Goal: Navigation & Orientation: Locate item on page

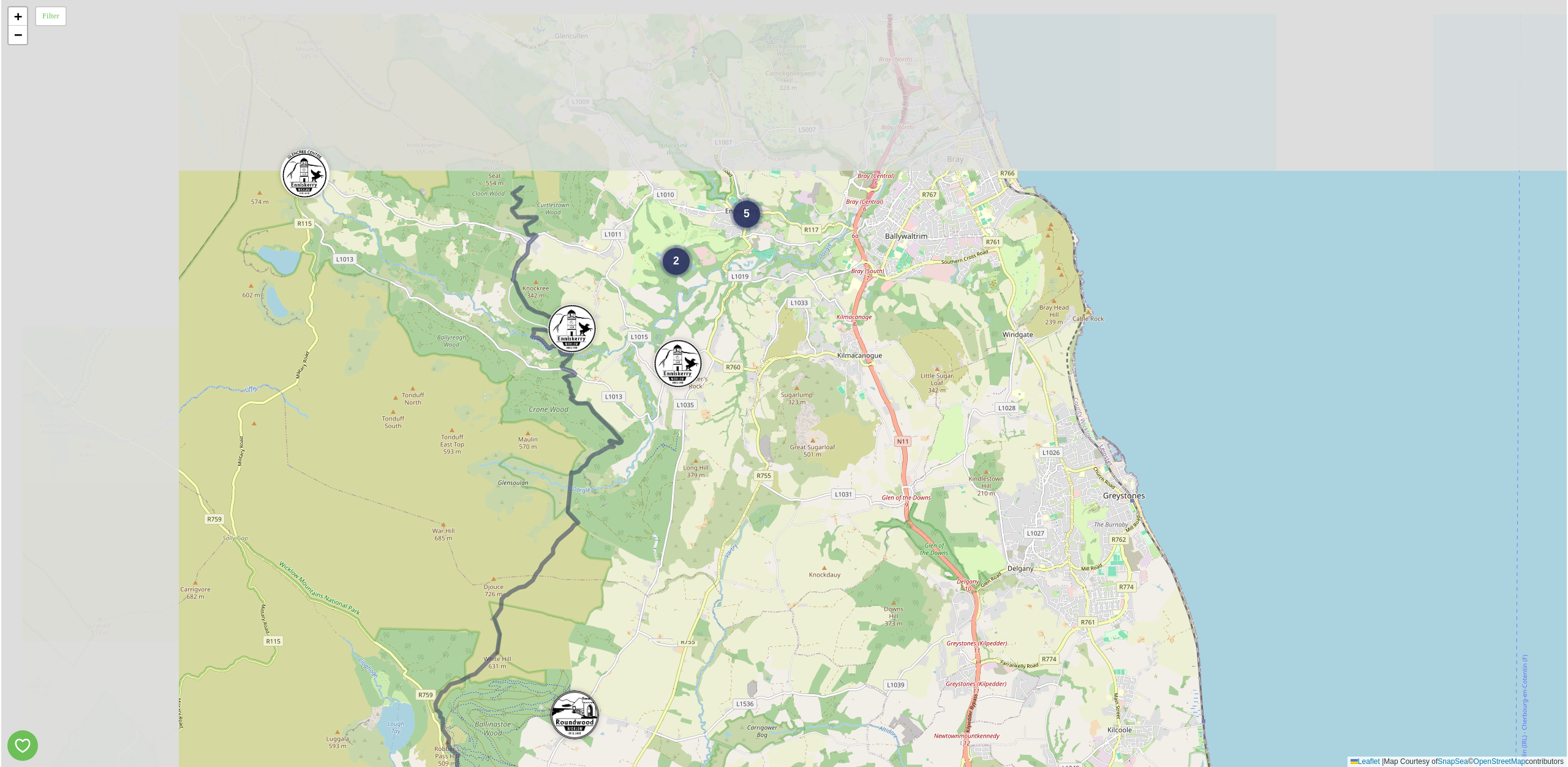
drag, startPoint x: 610, startPoint y: 233, endPoint x: 846, endPoint y: 590, distance: 428.0
click at [846, 590] on div "2 5 4 3 + − Leaflet | Map Courtesy of SnapSea © OpenStreetMap contributors" at bounding box center [784, 384] width 1565 height 767
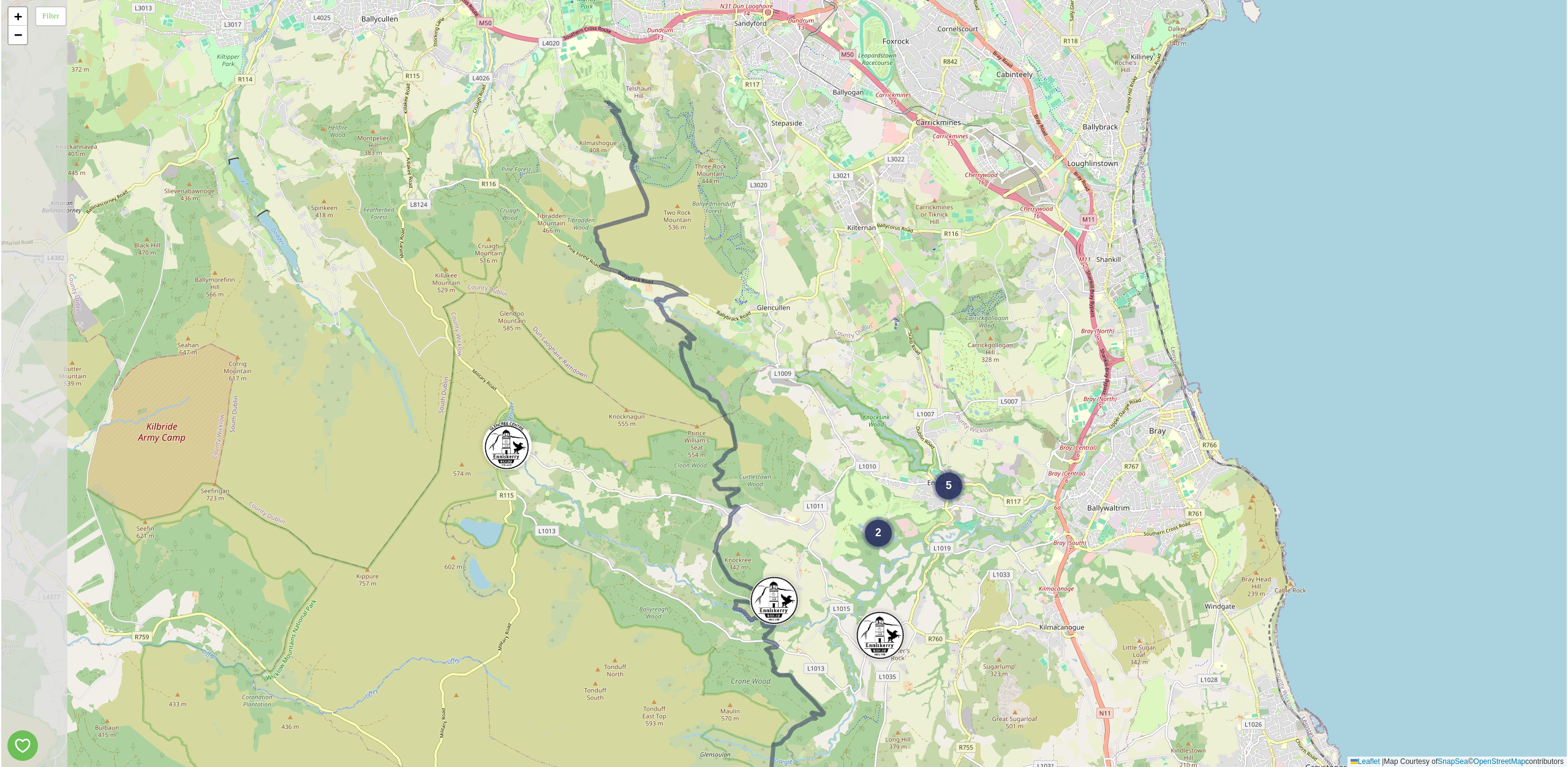
drag, startPoint x: 618, startPoint y: 308, endPoint x: 775, endPoint y: 485, distance: 236.6
click at [775, 485] on div "2 5 3 + − Leaflet | Map Courtesy of SnapSea © OpenStreetMap contributors" at bounding box center [784, 384] width 1565 height 767
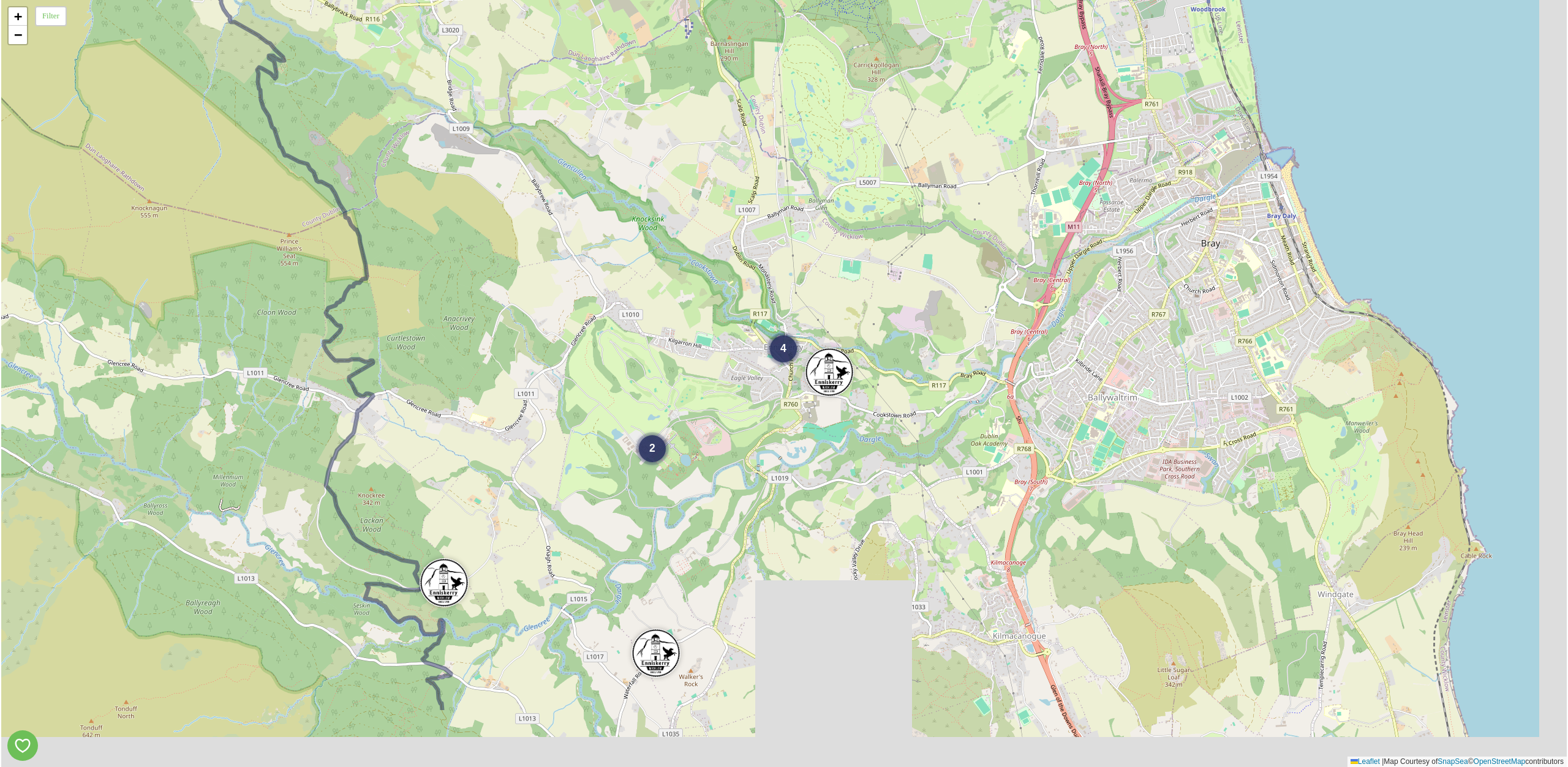
drag, startPoint x: 996, startPoint y: 474, endPoint x: 634, endPoint y: 342, distance: 385.3
click at [634, 342] on div "2 4 + − Leaflet | Map Courtesy of SnapSea © OpenStreetMap contributors" at bounding box center [784, 384] width 1565 height 767
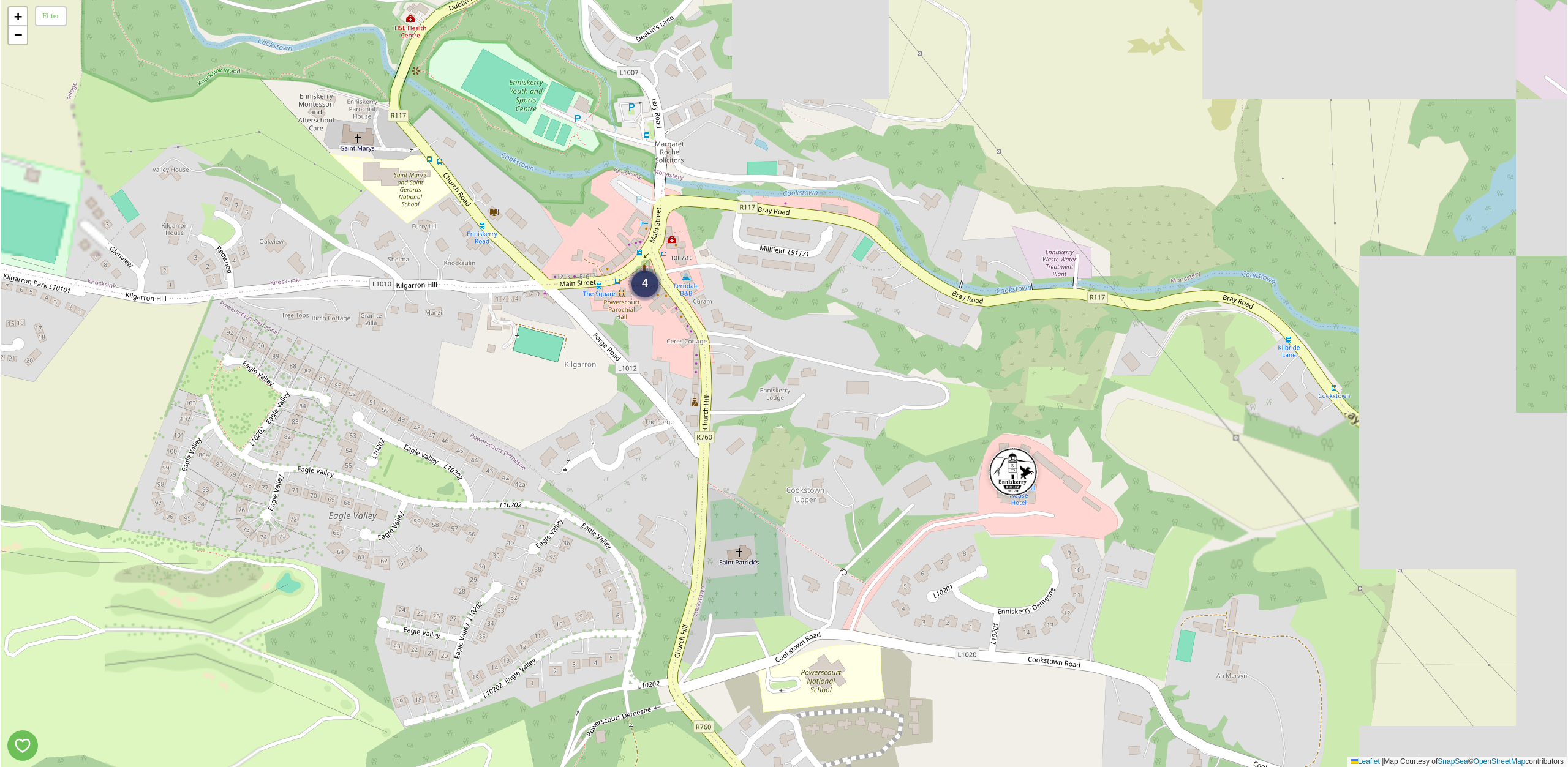
drag, startPoint x: 855, startPoint y: 298, endPoint x: 626, endPoint y: 509, distance: 311.4
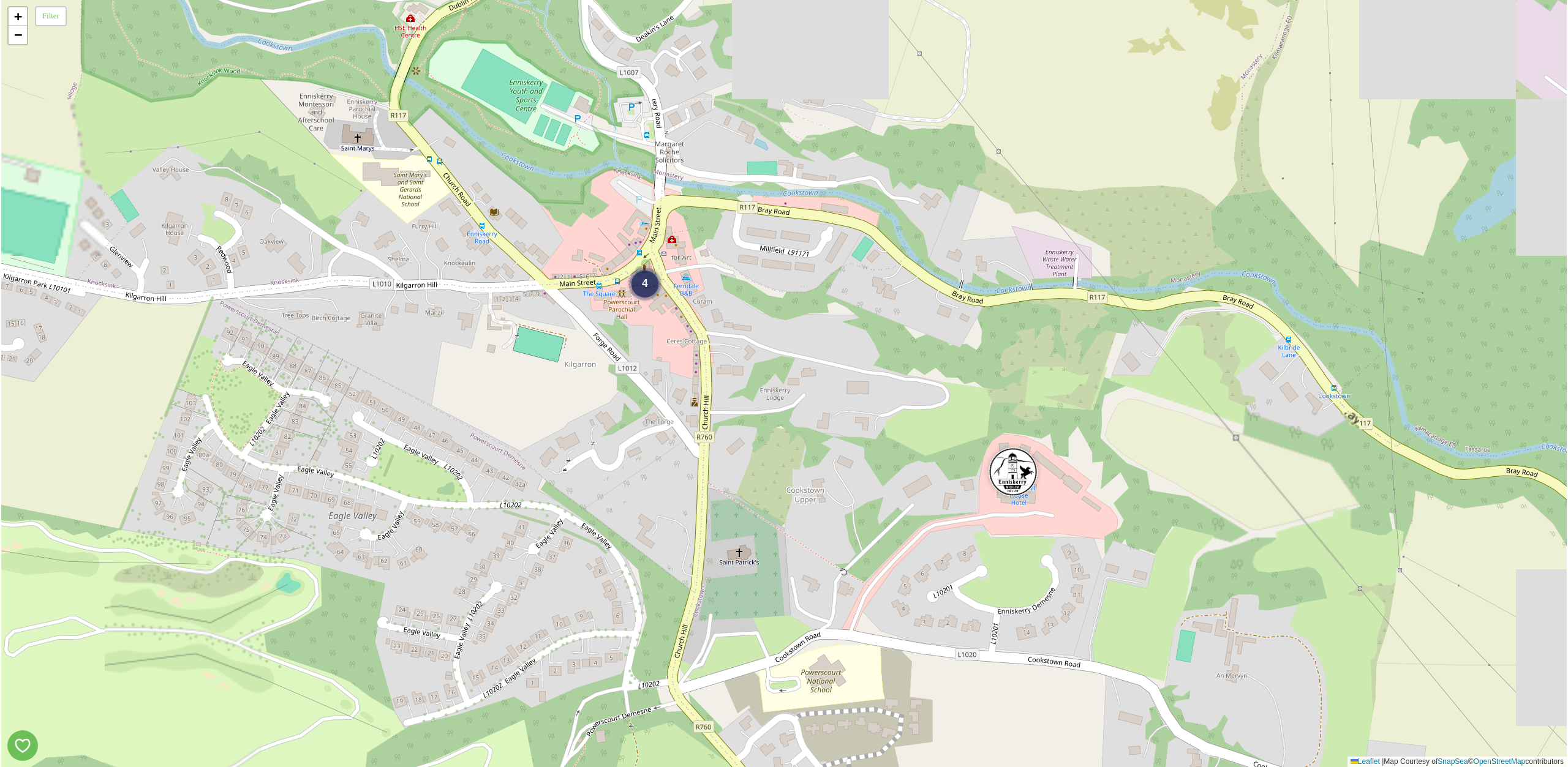
click at [626, 509] on div "4 + − Leaflet | Map Courtesy of SnapSea © OpenStreetMap contributors" at bounding box center [784, 384] width 1565 height 767
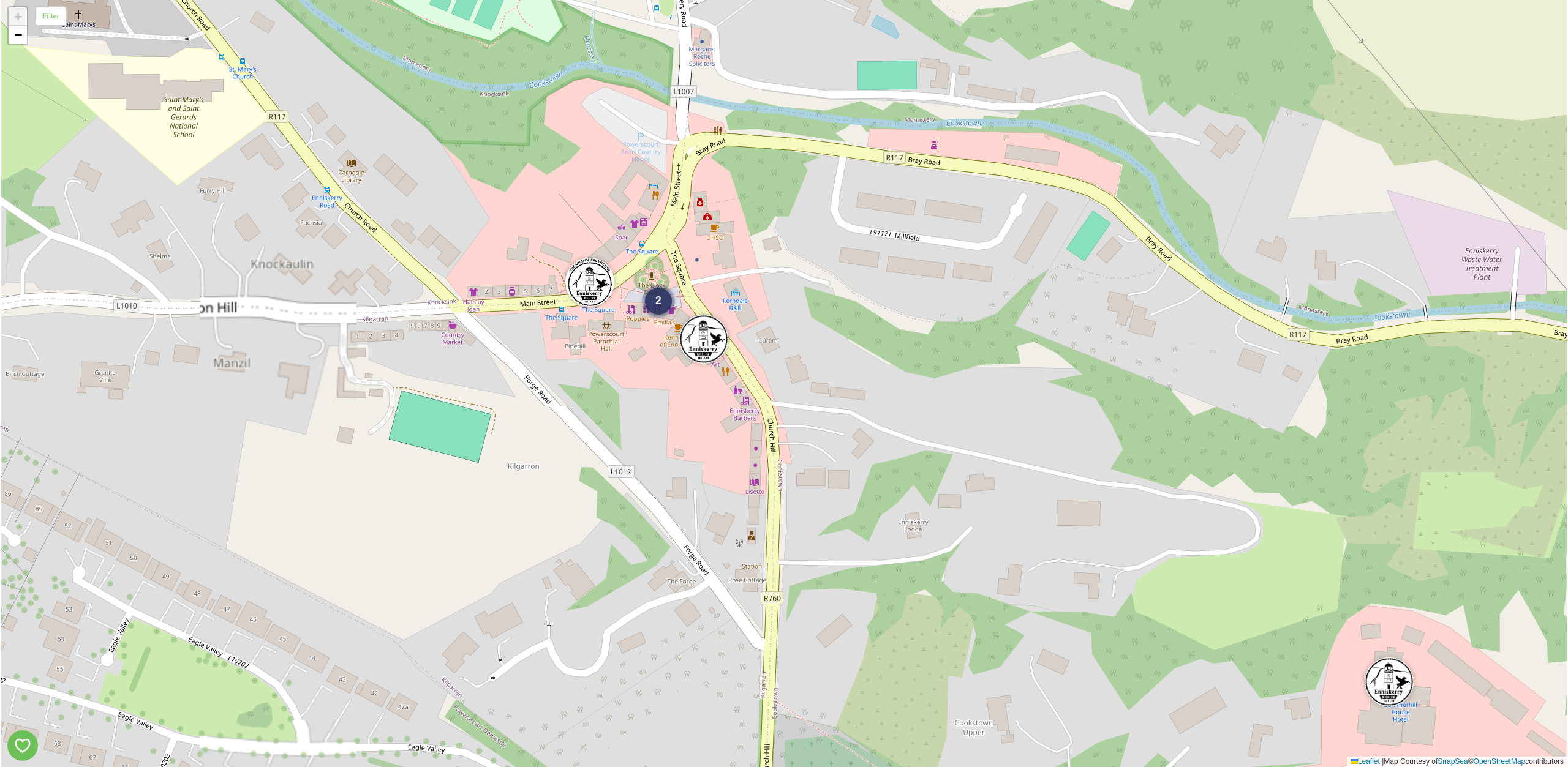
drag, startPoint x: 642, startPoint y: 285, endPoint x: 652, endPoint y: 337, distance: 53.0
click at [652, 337] on div "2 + − Leaflet | Map Courtesy of SnapSea © OpenStreetMap contributors" at bounding box center [784, 384] width 1565 height 767
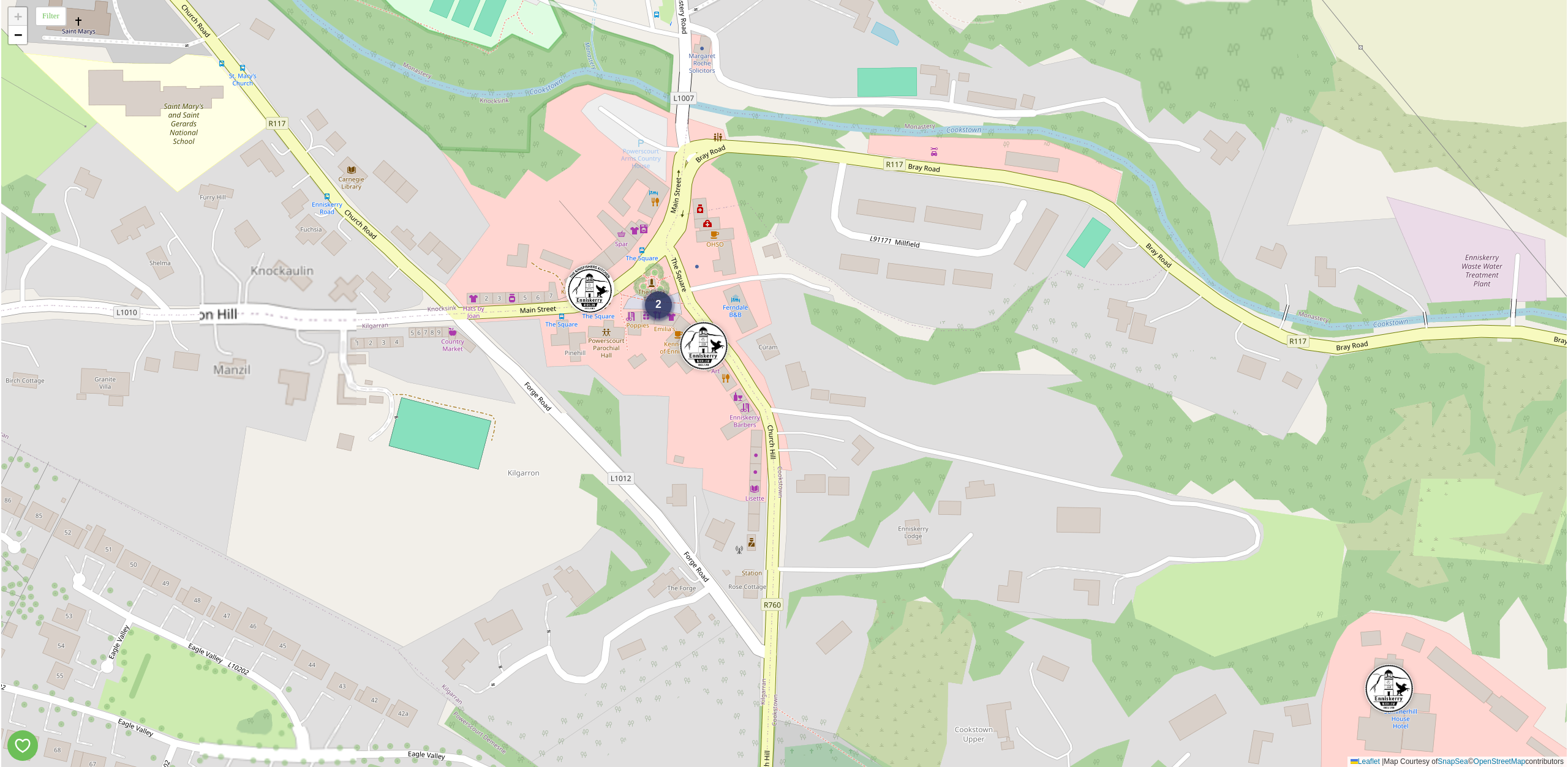
click at [659, 305] on span "2" at bounding box center [658, 304] width 6 height 12
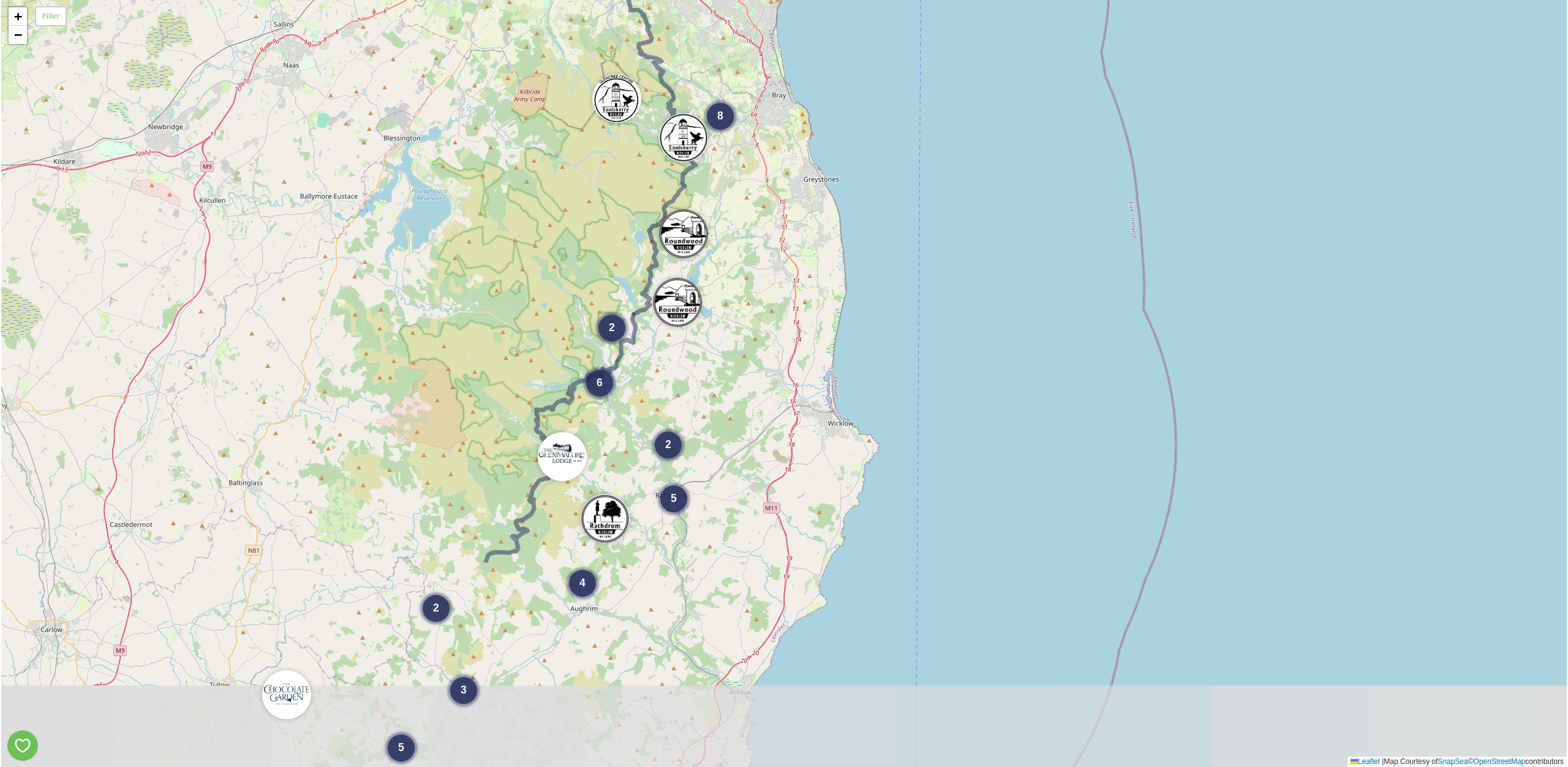
drag, startPoint x: 445, startPoint y: 475, endPoint x: 536, endPoint y: 197, distance: 292.5
click at [536, 197] on div "8 2 5 2 6 4 2 5 3 + − Leaflet | Map Courtesy of SnapSea © OpenStreetMap contrib…" at bounding box center [784, 384] width 1565 height 767
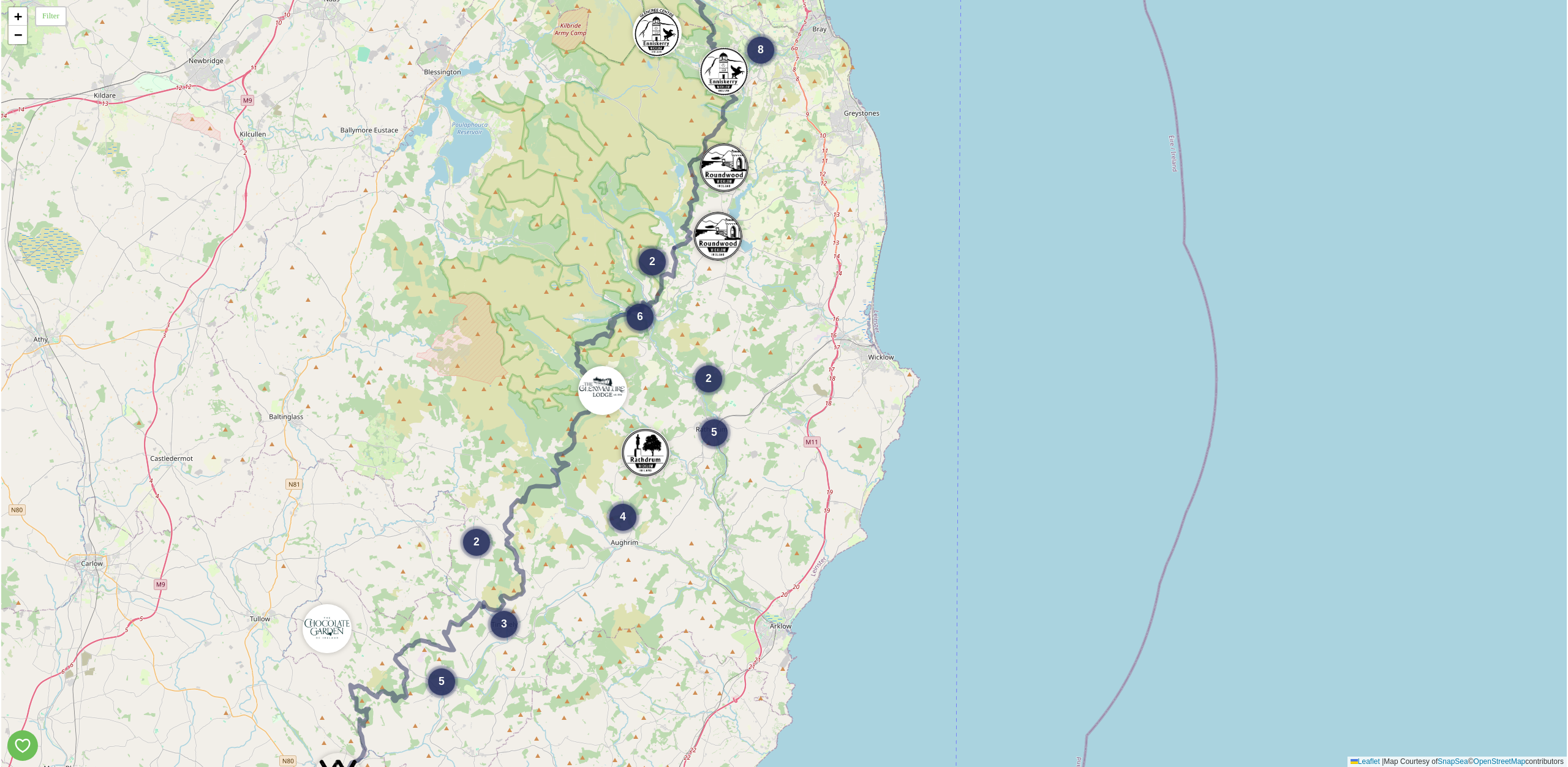
drag, startPoint x: 451, startPoint y: 376, endPoint x: 553, endPoint y: 223, distance: 183.9
click at [553, 223] on div "8 2 5 2 6 4 2 5 3 + − Leaflet | Map Courtesy of SnapSea © OpenStreetMap contrib…" at bounding box center [784, 384] width 1565 height 767
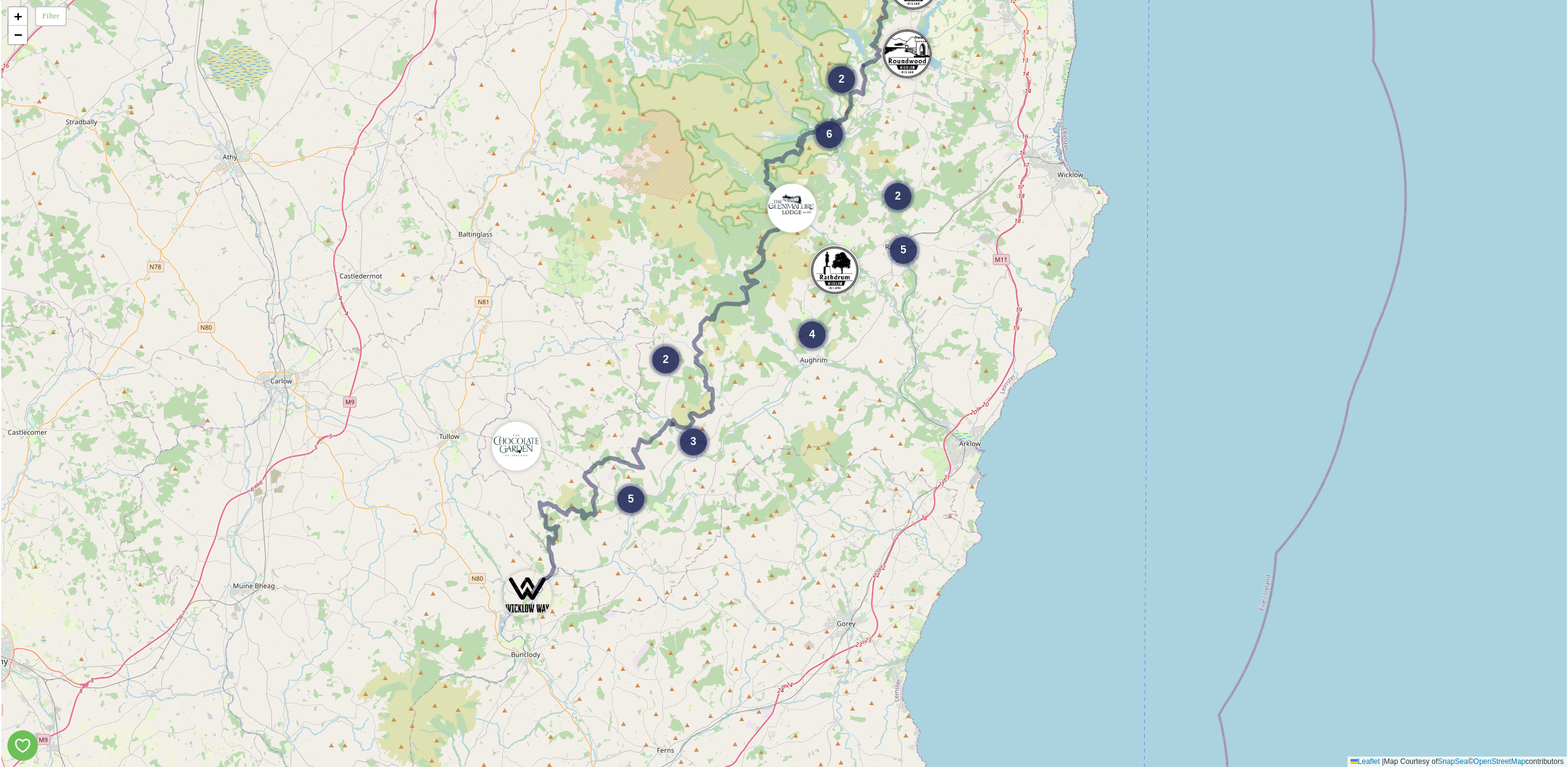
drag, startPoint x: 396, startPoint y: 387, endPoint x: 515, endPoint y: 313, distance: 140.1
click at [515, 313] on div "8 2 5 2 6 4 2 5 3 + − Leaflet | Map Courtesy of SnapSea © OpenStreetMap contrib…" at bounding box center [784, 384] width 1565 height 767
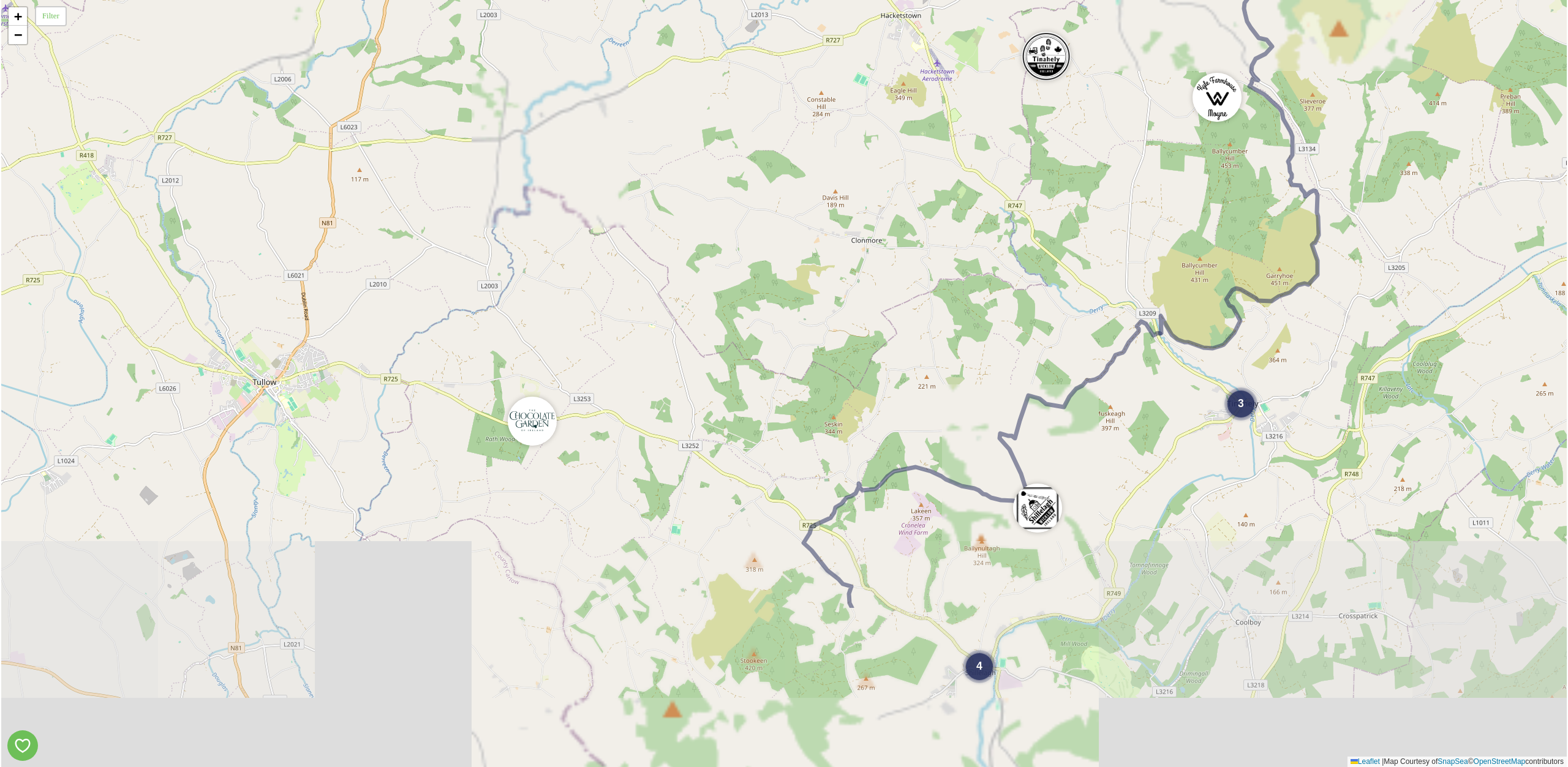
drag, startPoint x: 459, startPoint y: 551, endPoint x: 566, endPoint y: 294, distance: 278.4
click at [566, 294] on div "4 3 2 4 3 + − Leaflet | Map Courtesy of SnapSea © OpenStreetMap contributors" at bounding box center [784, 384] width 1565 height 767
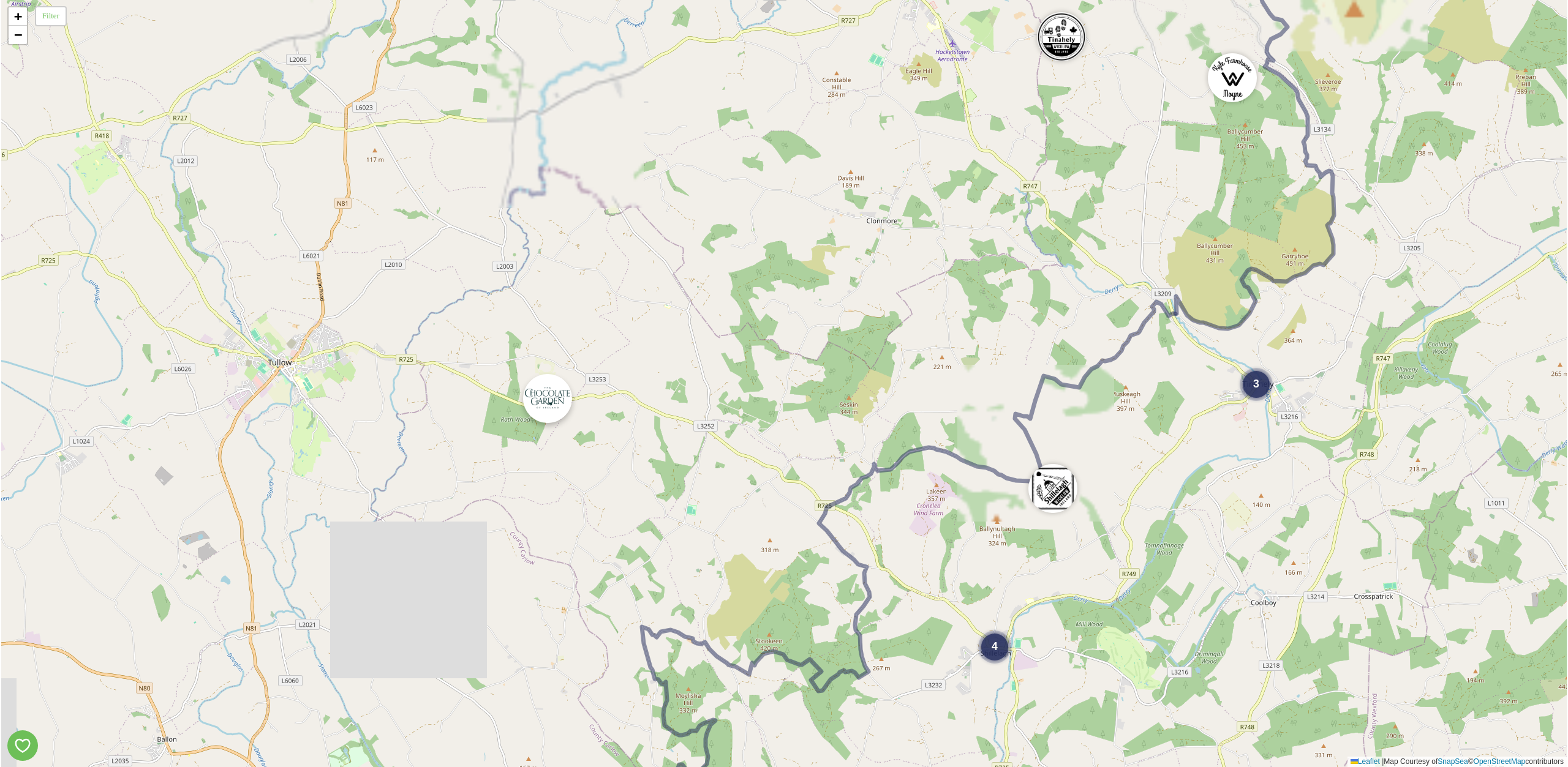
click at [541, 400] on img at bounding box center [547, 398] width 49 height 49
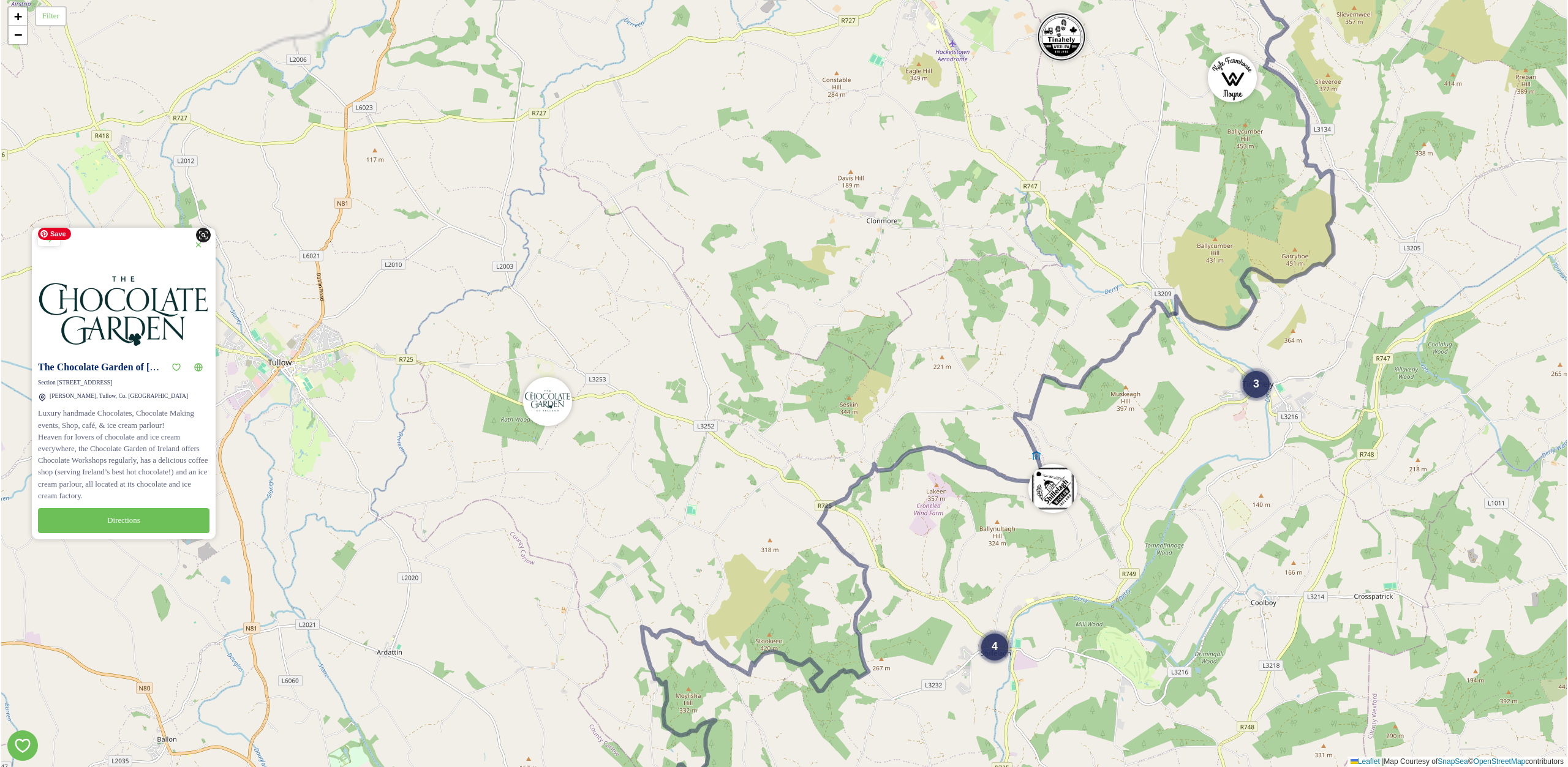
click at [198, 242] on icon at bounding box center [198, 244] width 9 height 9
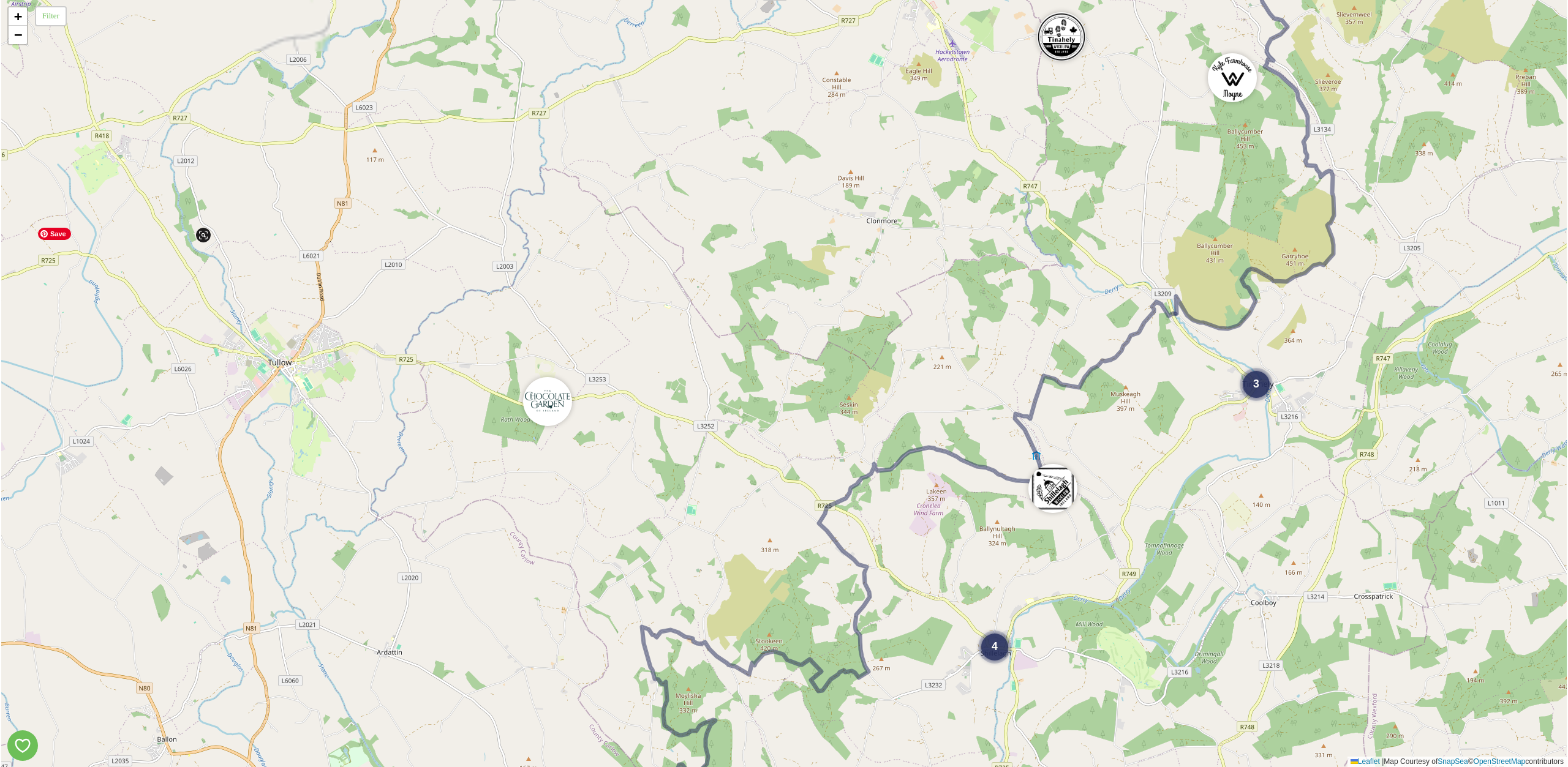
click at [328, 388] on div "3 2 4 4 + − Leaflet | Map Courtesy of SnapSea © OpenStreetMap contributors" at bounding box center [784, 384] width 1565 height 767
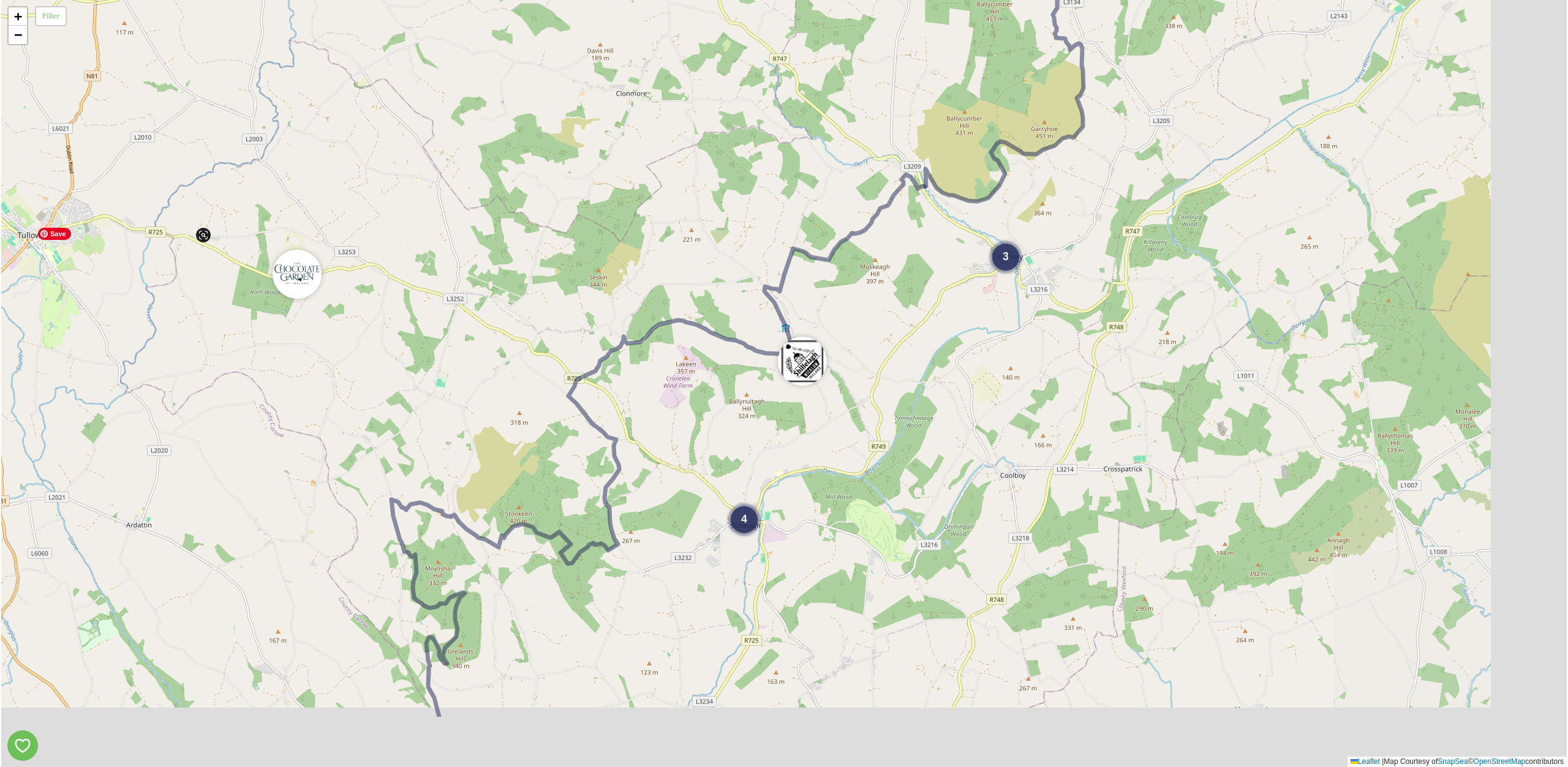
drag, startPoint x: 427, startPoint y: 376, endPoint x: 215, endPoint y: 275, distance: 234.8
click at [170, 243] on div "3 2 4 4 + − Leaflet | Map Courtesy of SnapSea © OpenStreetMap contributors" at bounding box center [784, 384] width 1565 height 767
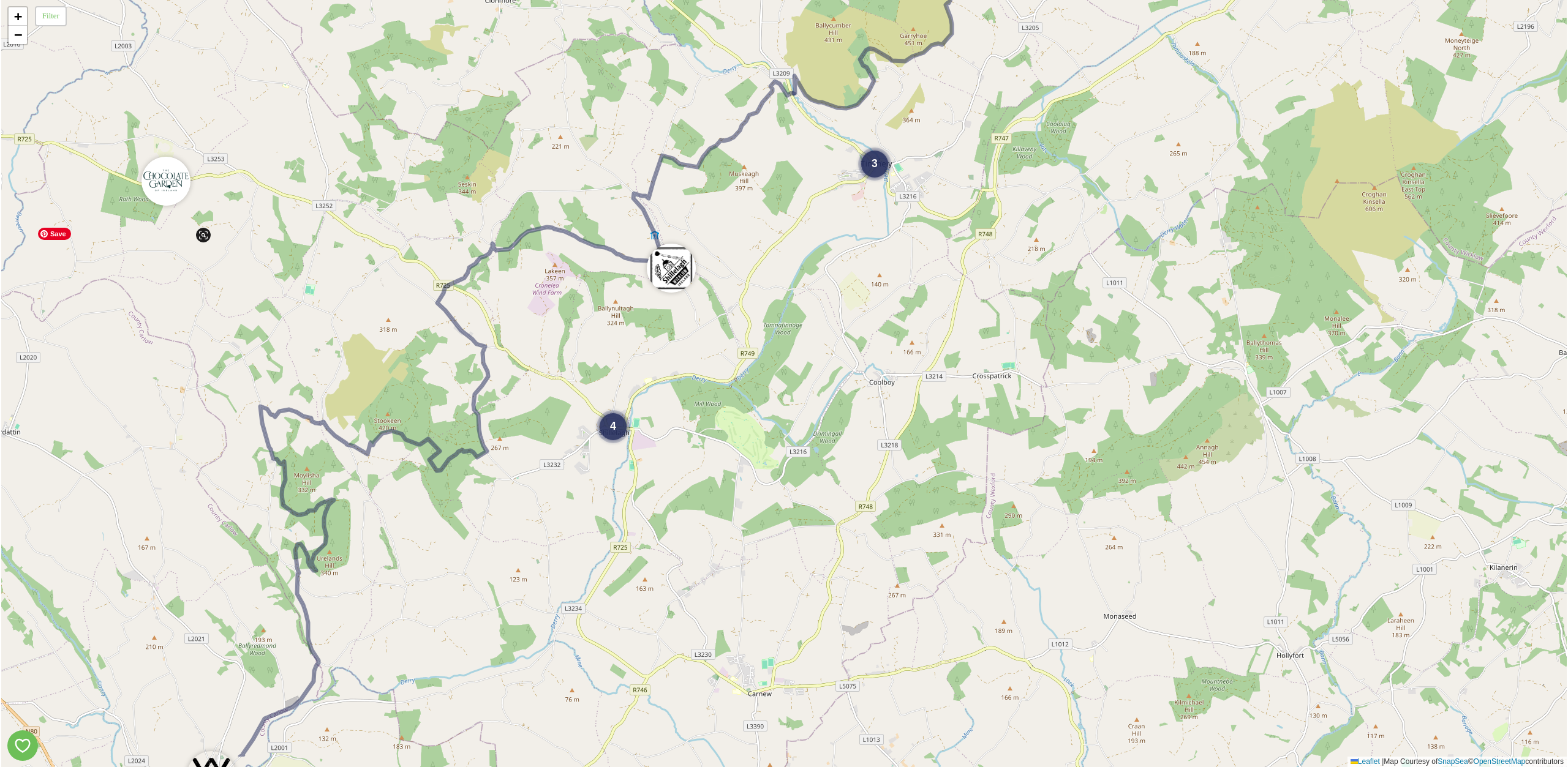
drag, startPoint x: 370, startPoint y: 396, endPoint x: 246, endPoint y: 309, distance: 151.5
click at [246, 309] on div "3 2 4 4 + − Leaflet | Map Courtesy of SnapSea © OpenStreetMap contributors" at bounding box center [784, 384] width 1565 height 767
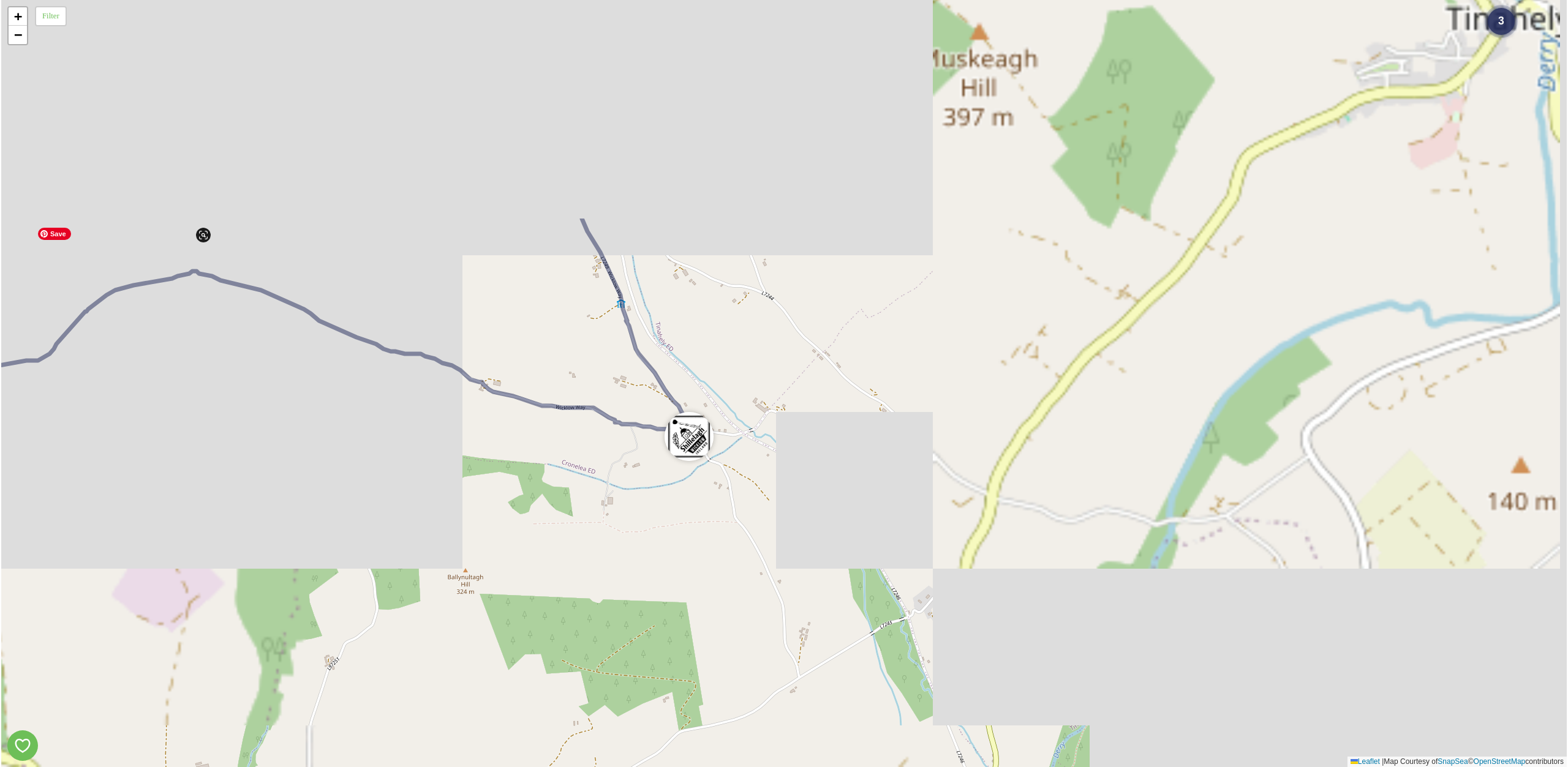
drag, startPoint x: 717, startPoint y: 281, endPoint x: 563, endPoint y: 532, distance: 294.5
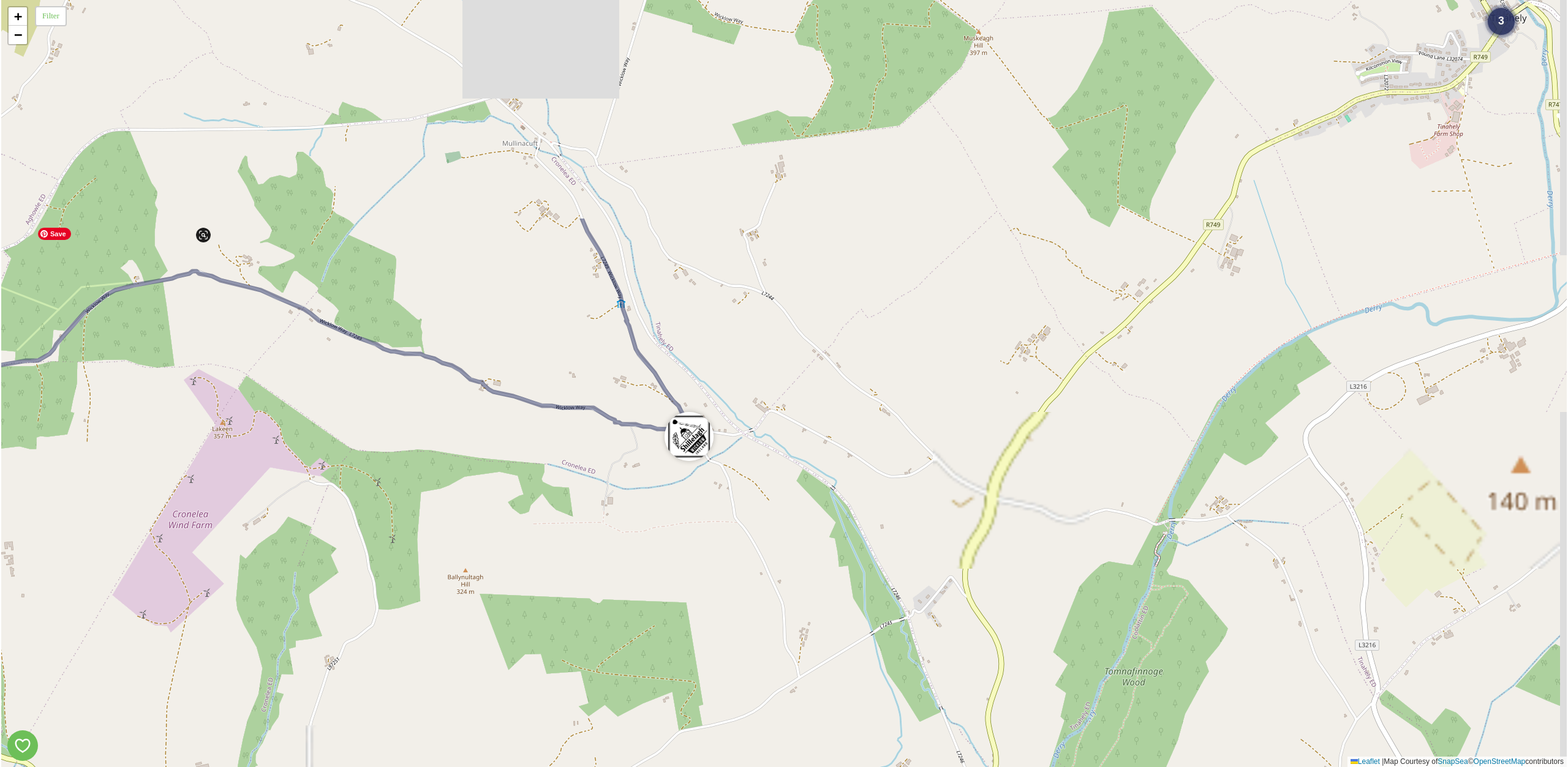
click at [565, 537] on div "4 3 + − Leaflet | Map Courtesy of SnapSea © OpenStreetMap contributors" at bounding box center [784, 384] width 1565 height 767
